Goal: Task Accomplishment & Management: Use online tool/utility

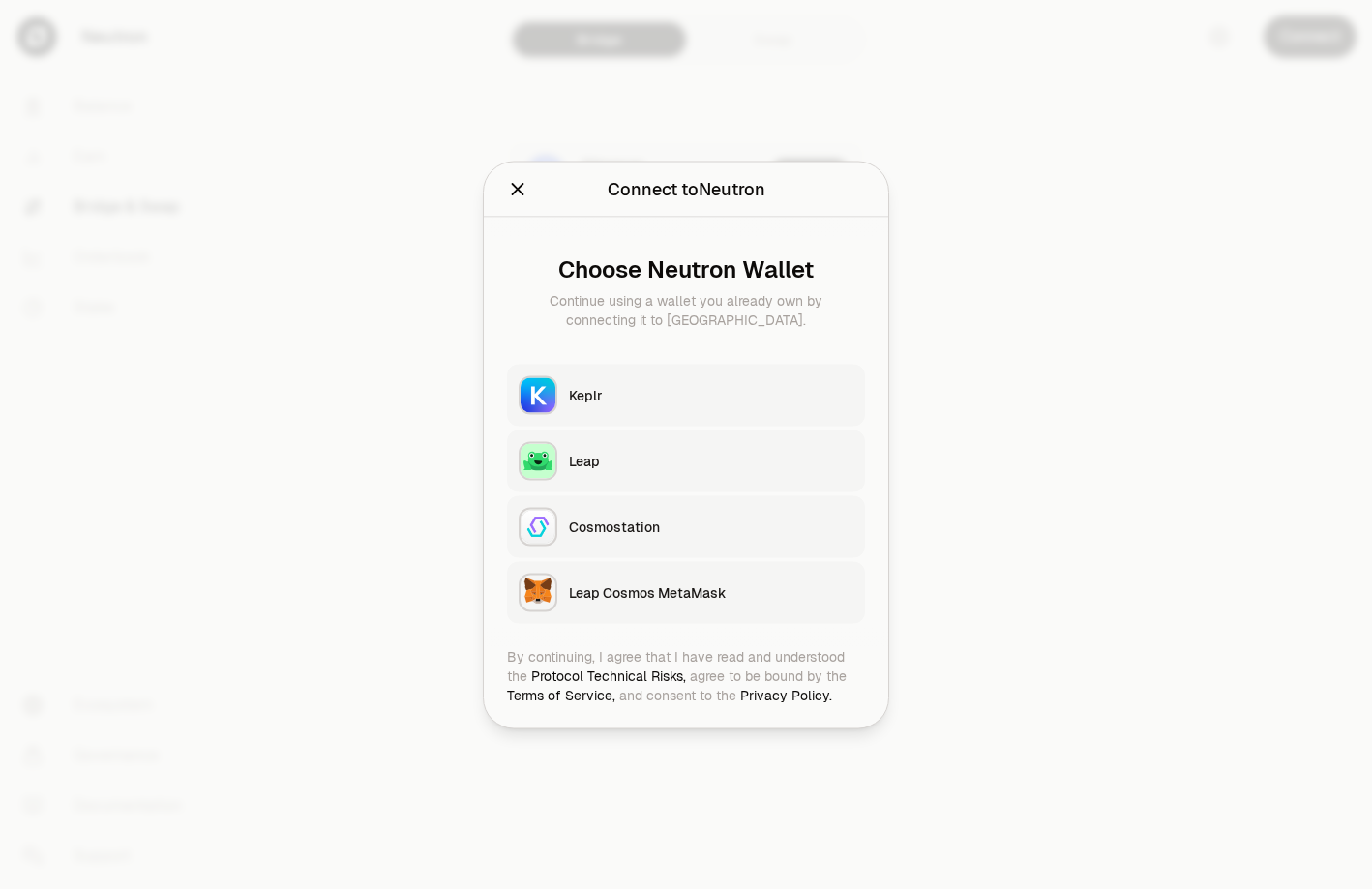
click at [657, 515] on button "Cosmostation" at bounding box center [686, 526] width 358 height 62
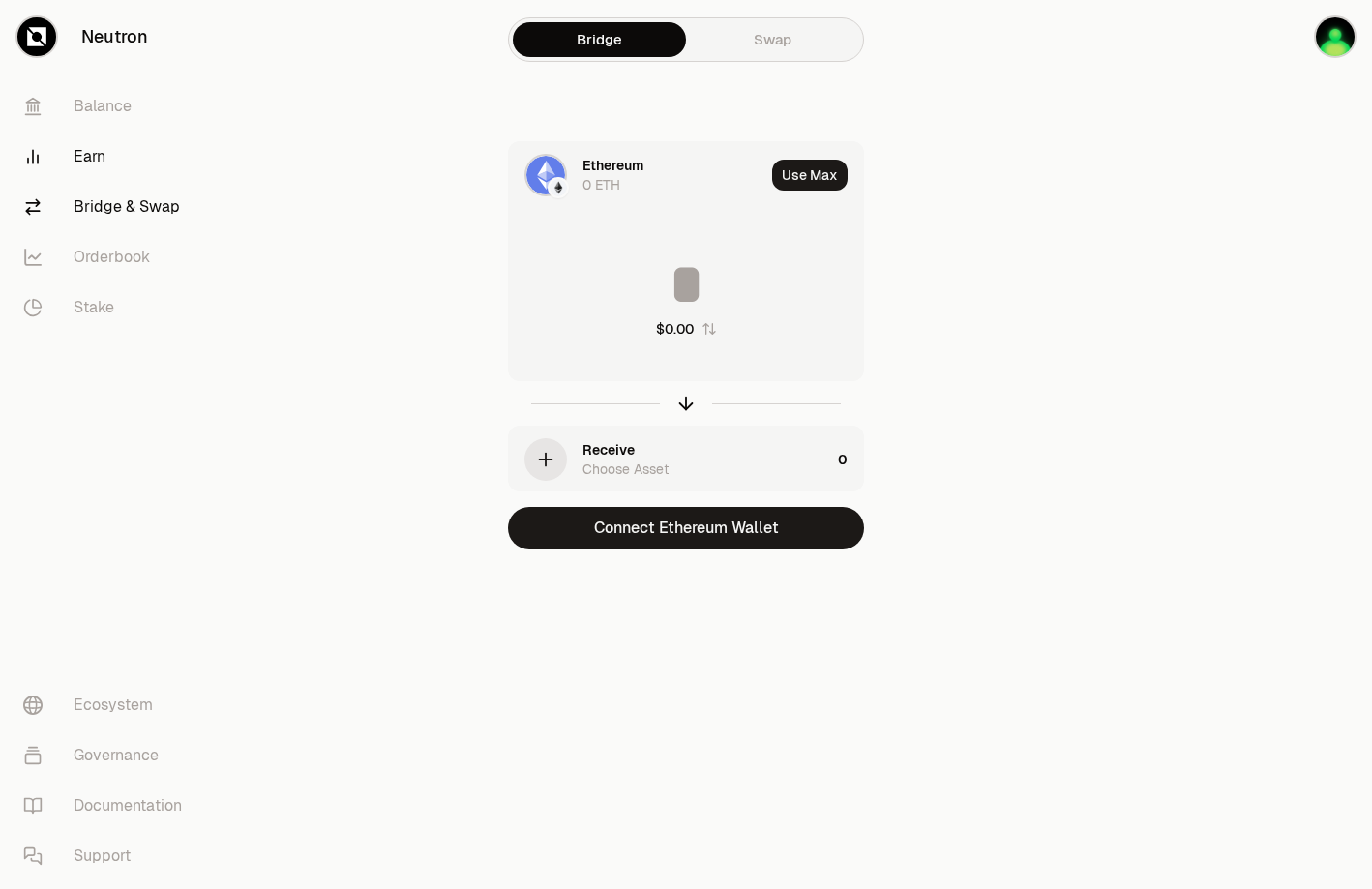
click at [80, 143] on link "Earn" at bounding box center [108, 156] width 202 height 50
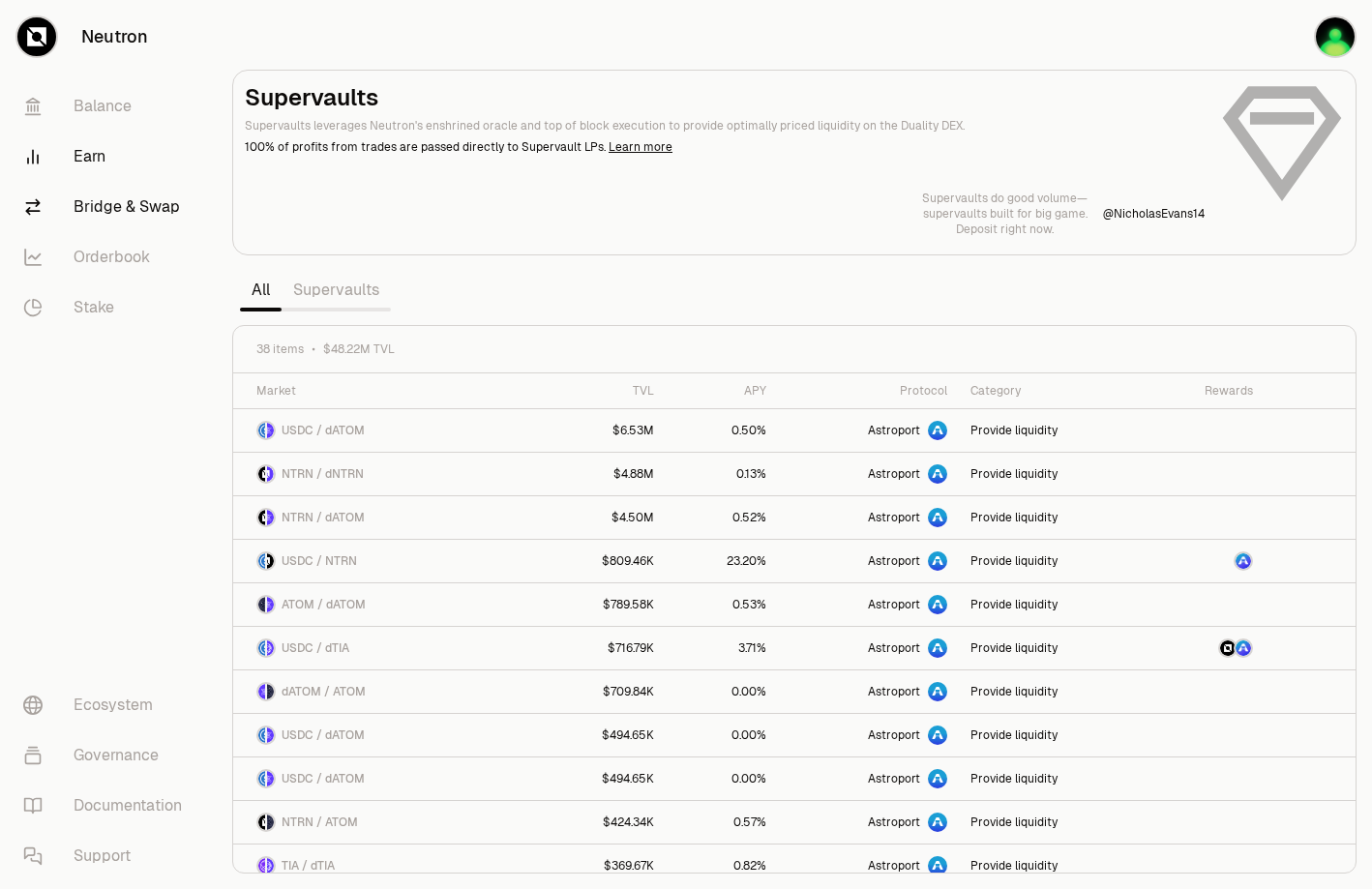
click at [87, 199] on link "Bridge & Swap" at bounding box center [108, 207] width 202 height 50
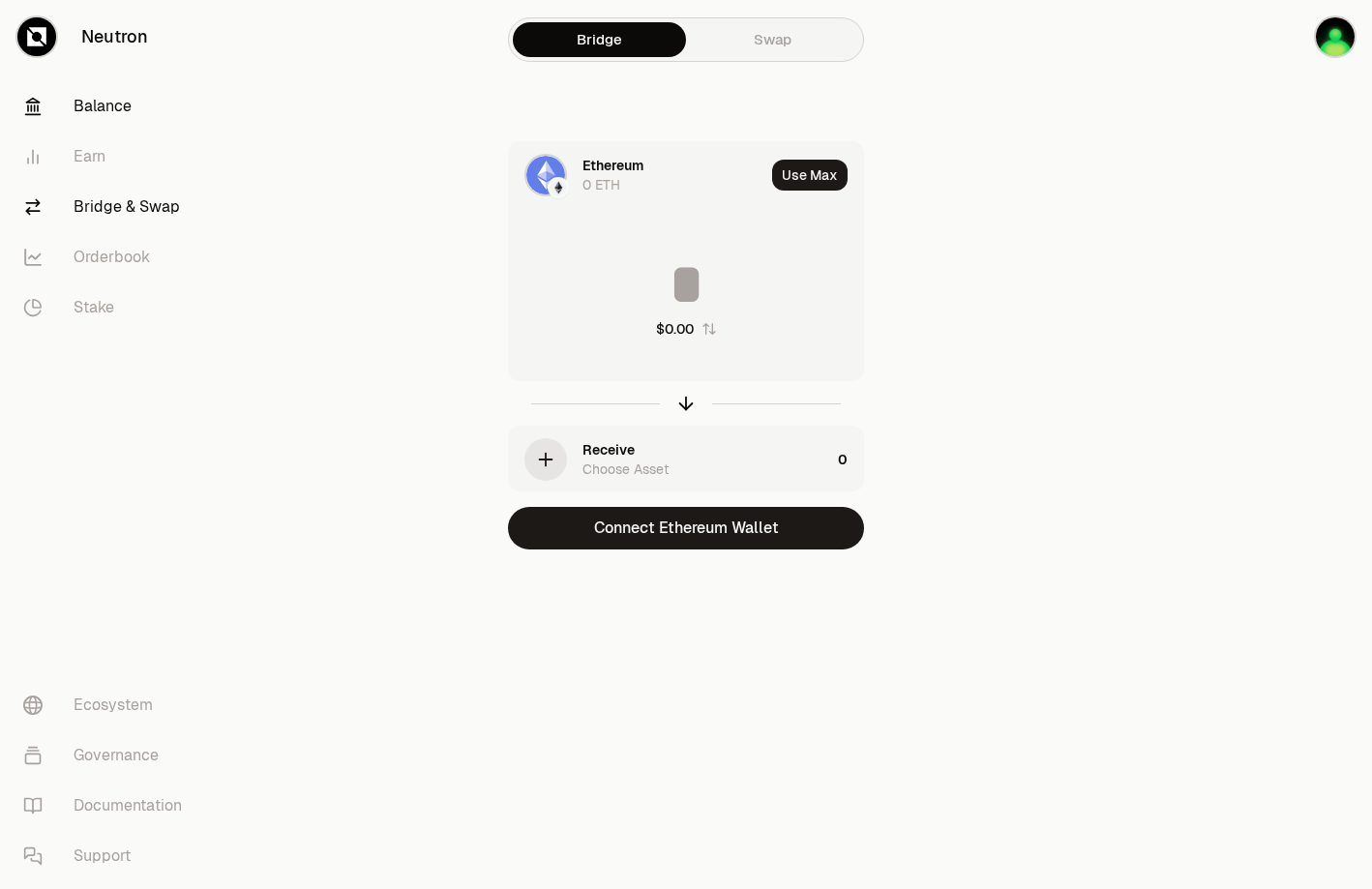
click at [105, 98] on link "Balance" at bounding box center [108, 106] width 202 height 50
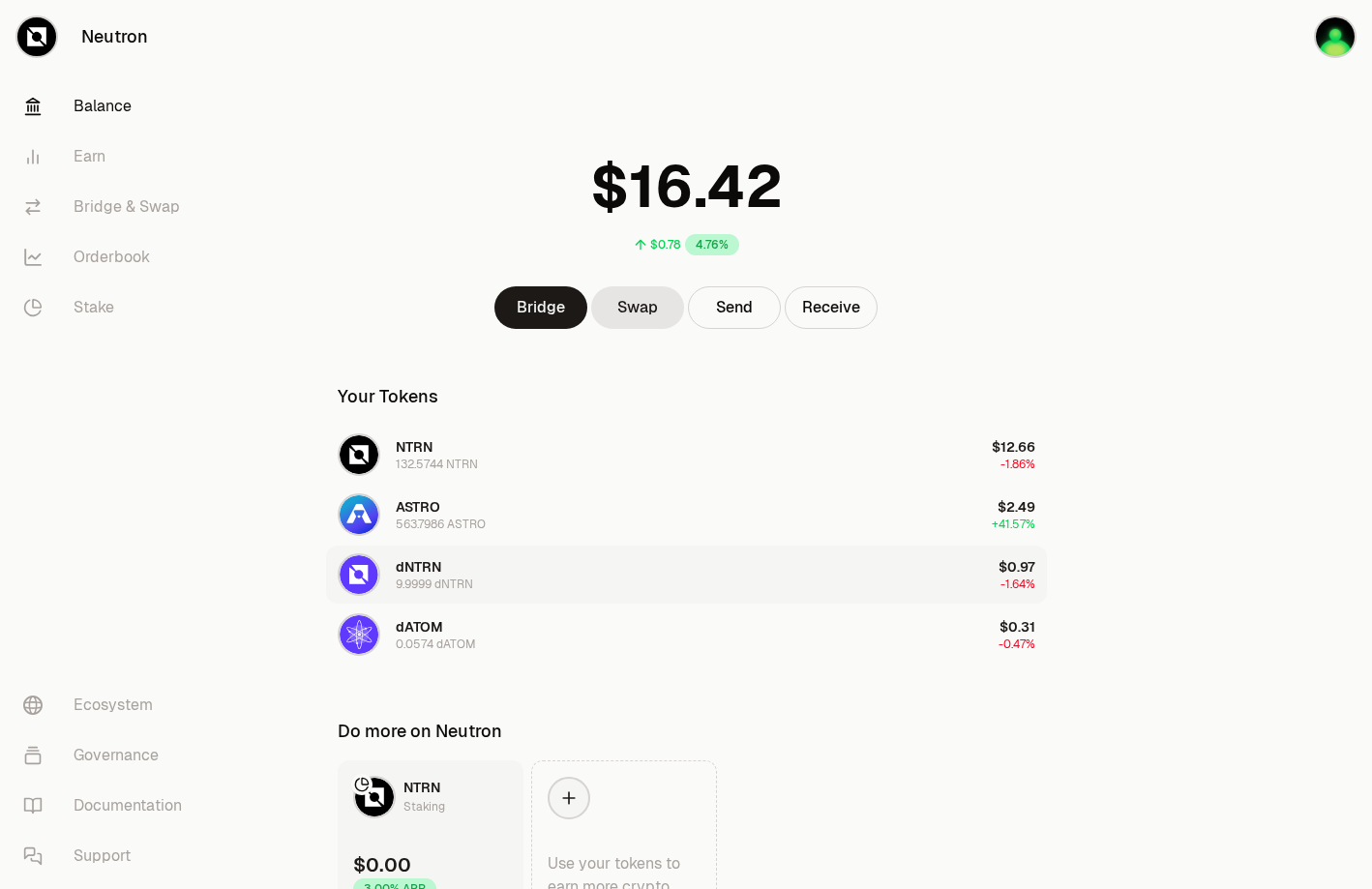
scroll to position [103, 0]
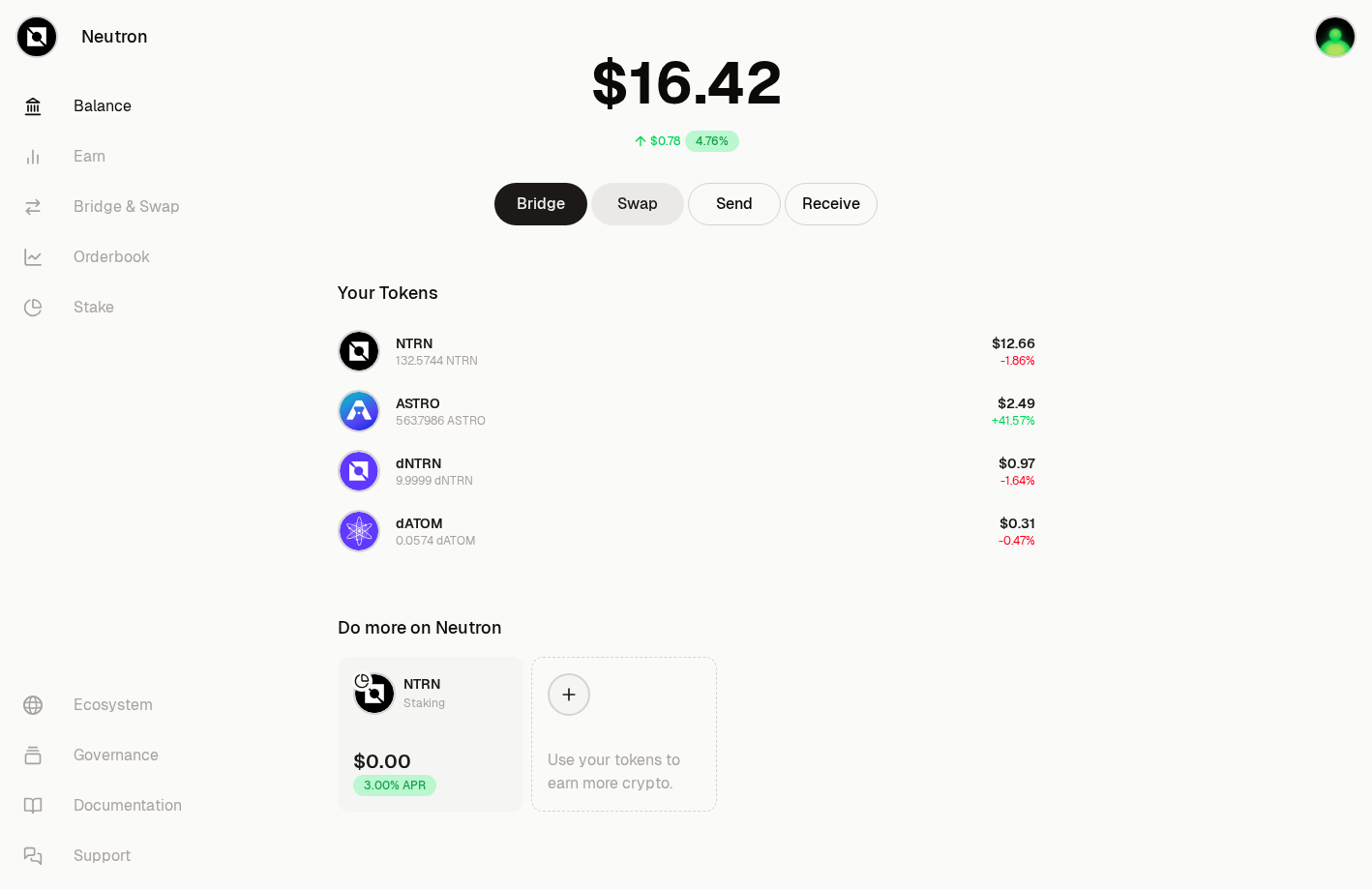
click at [641, 203] on link "Swap" at bounding box center [637, 204] width 92 height 42
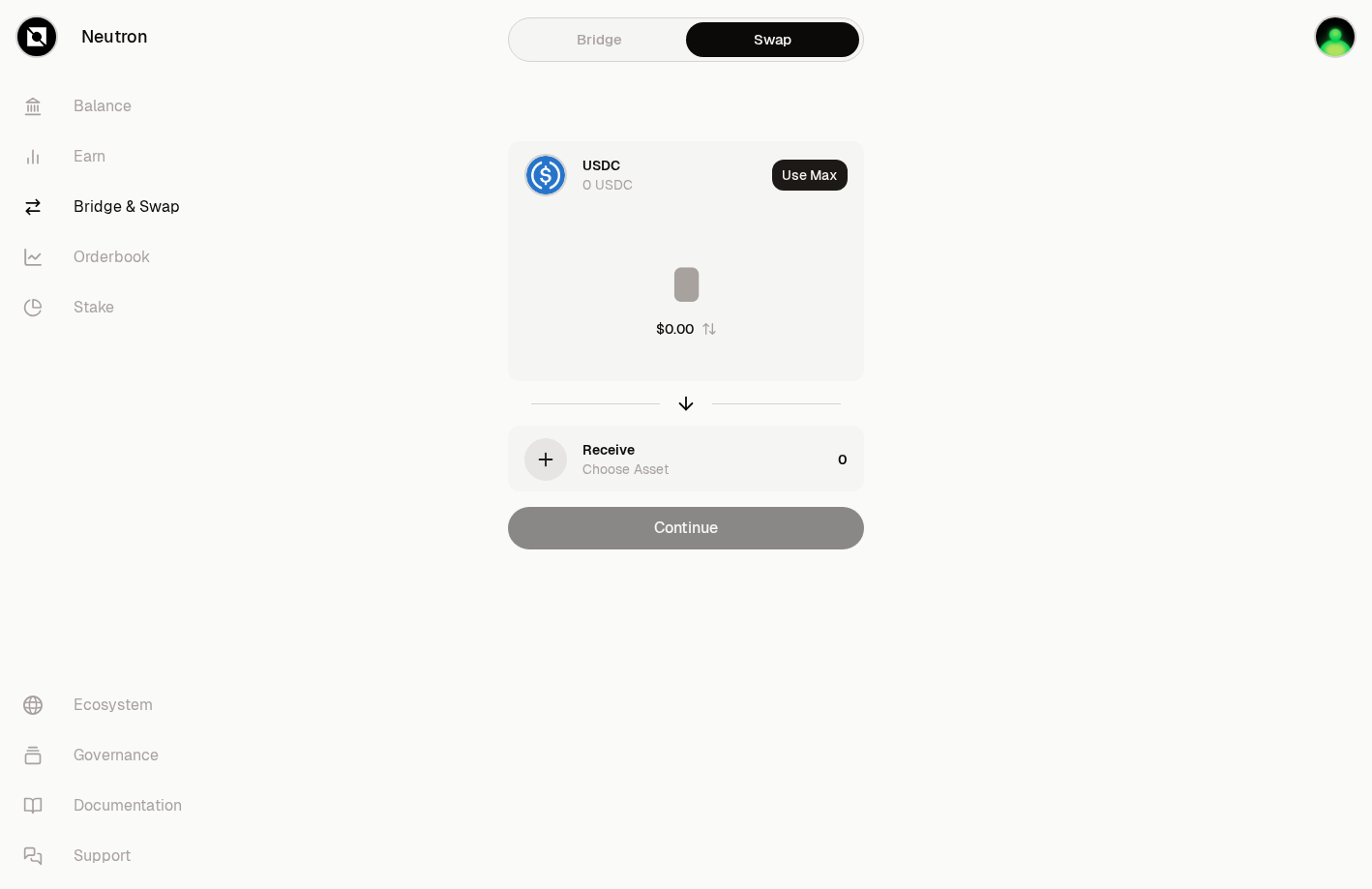
click at [605, 172] on div "USDC" at bounding box center [601, 165] width 37 height 20
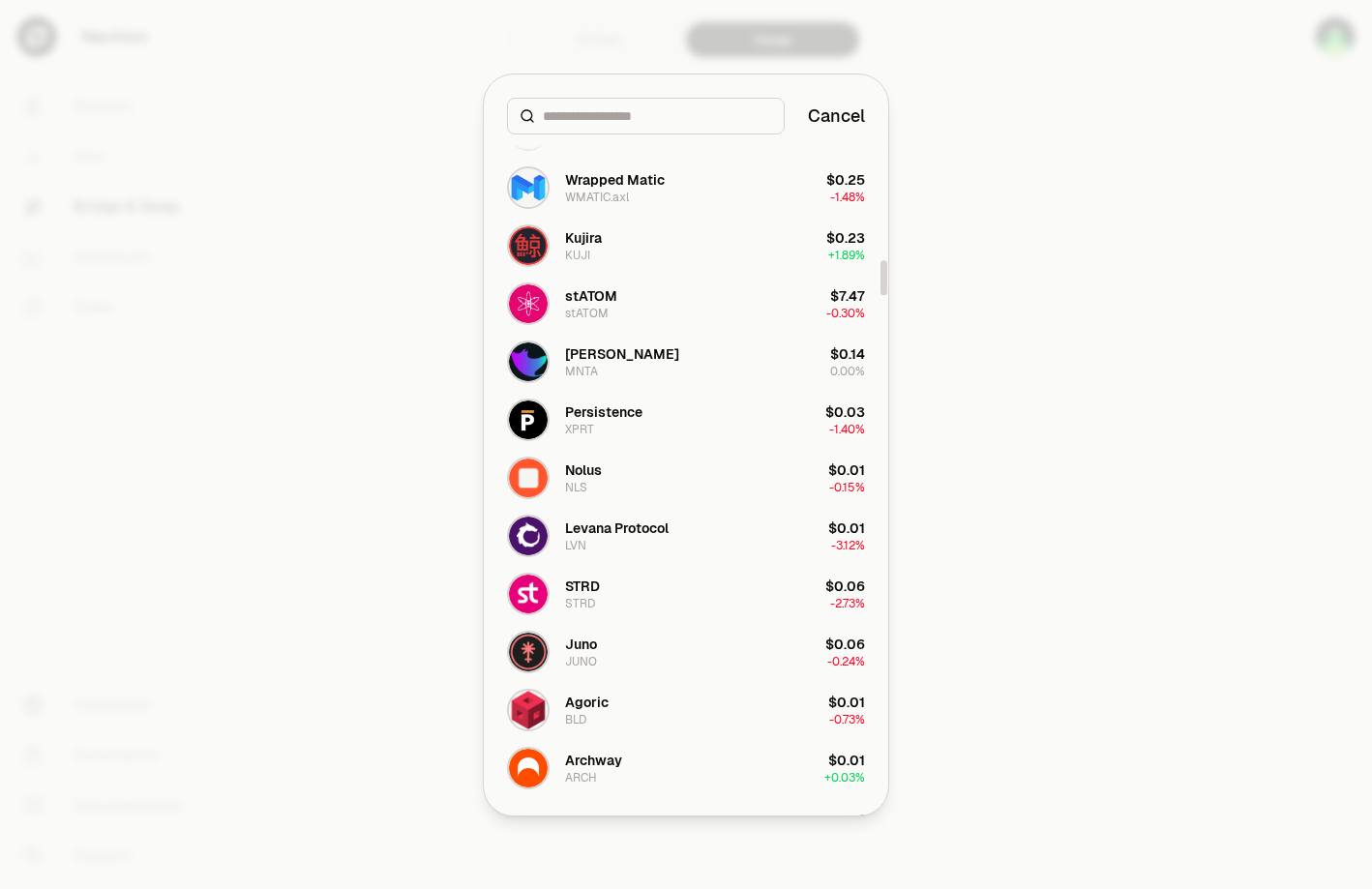
scroll to position [2438, 0]
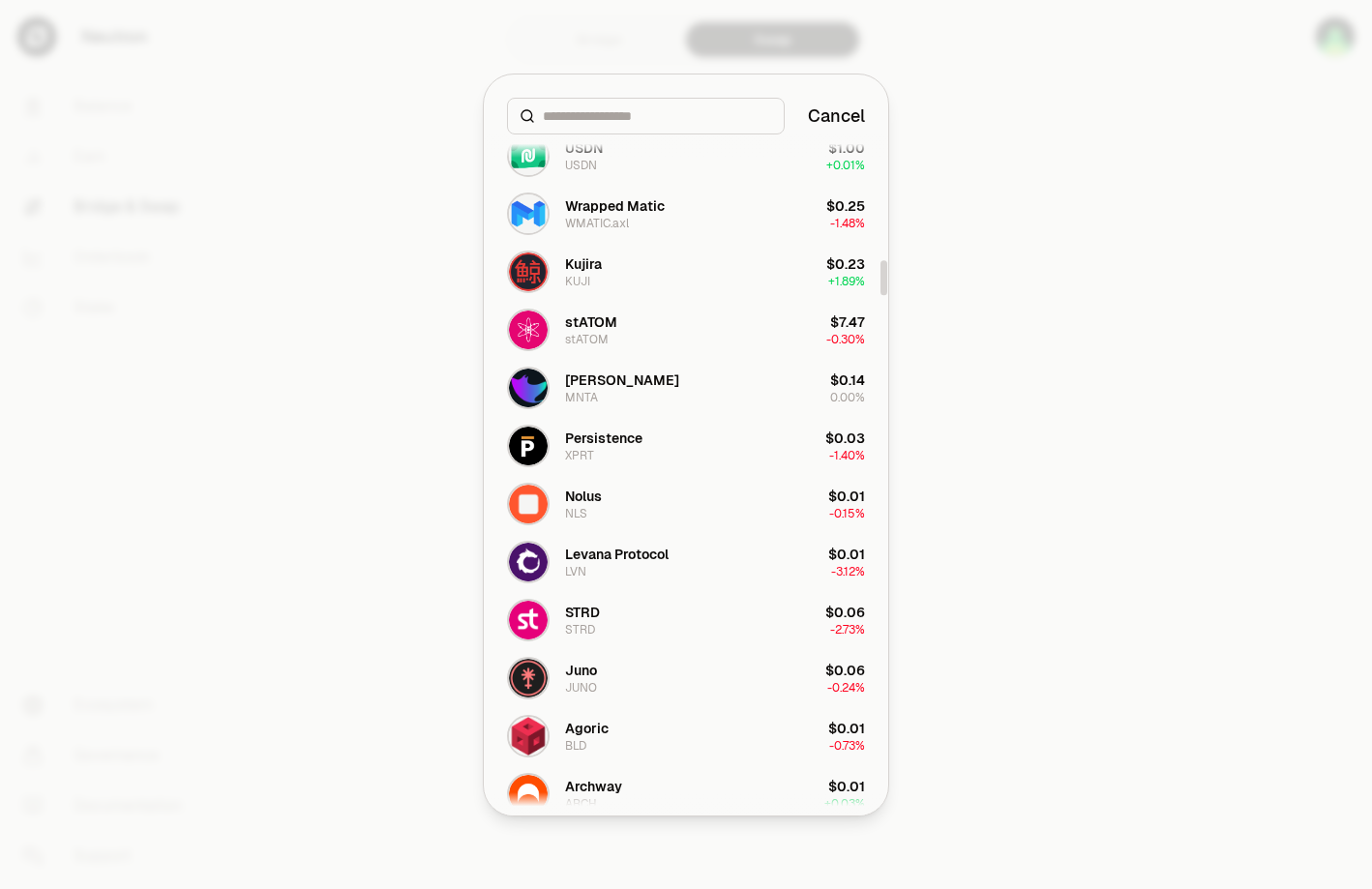
click at [1020, 287] on div at bounding box center [686, 444] width 1372 height 889
